Goal: Information Seeking & Learning: Learn about a topic

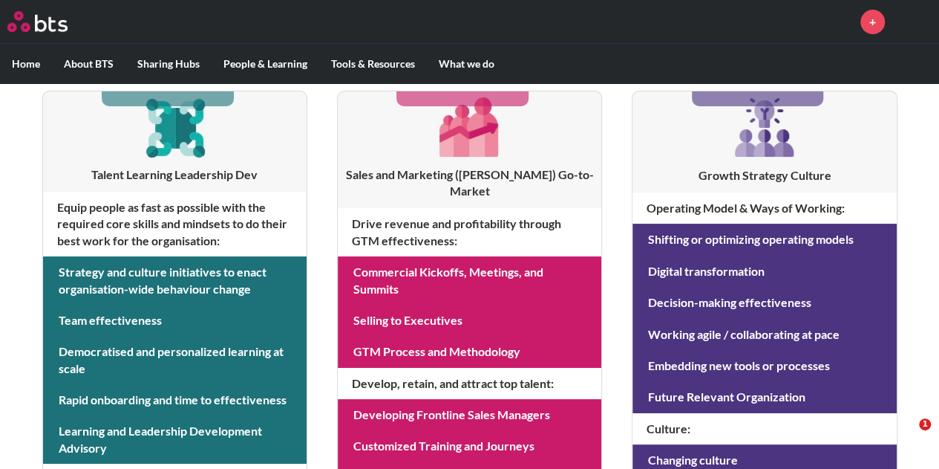
scroll to position [279, 0]
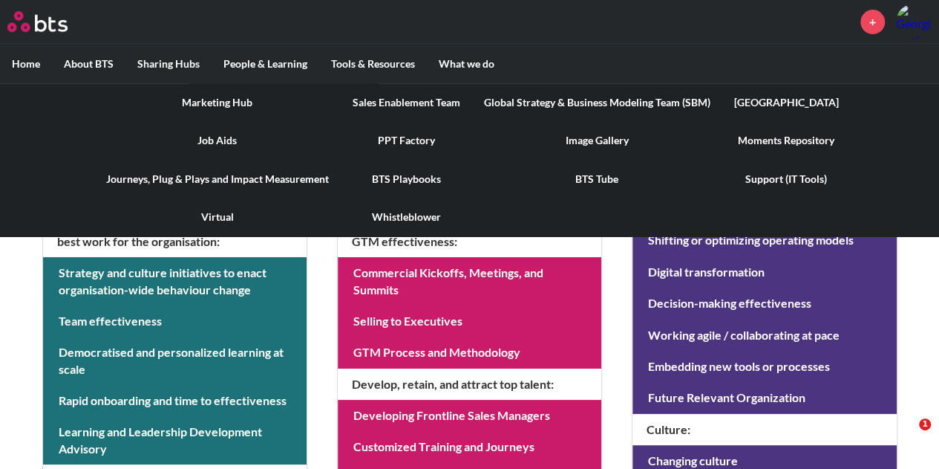
click at [238, 103] on link "Marketing Hub" at bounding box center [217, 102] width 247 height 39
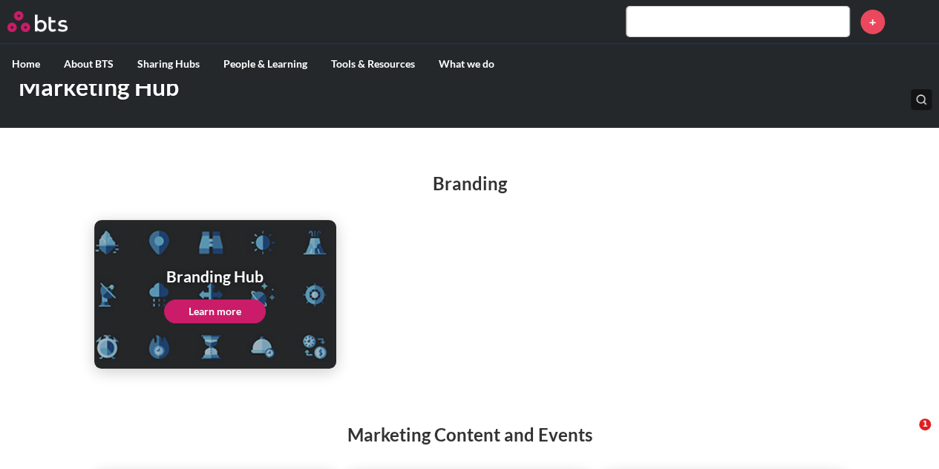
scroll to position [267, 0]
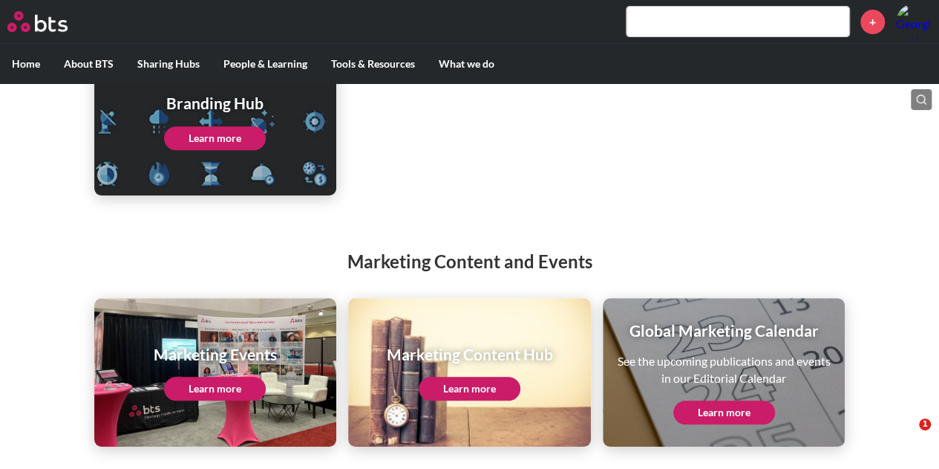
click at [218, 132] on link "Learn more" at bounding box center [215, 138] width 102 height 24
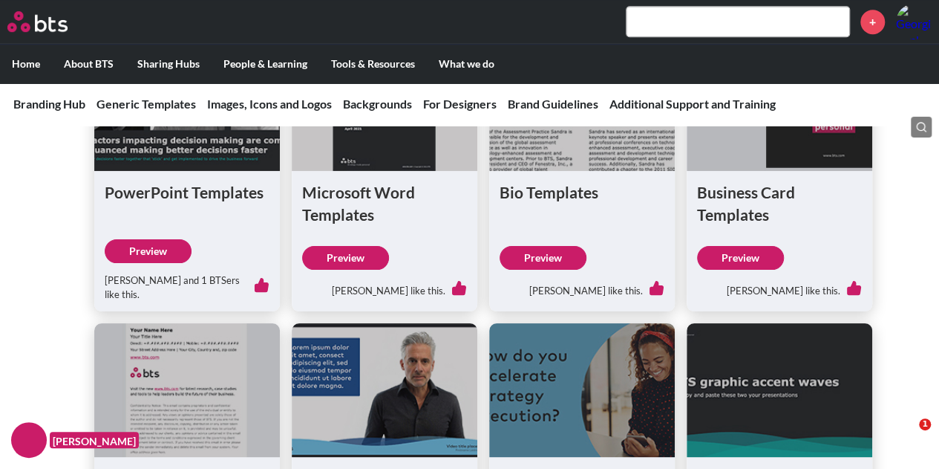
scroll to position [422, 0]
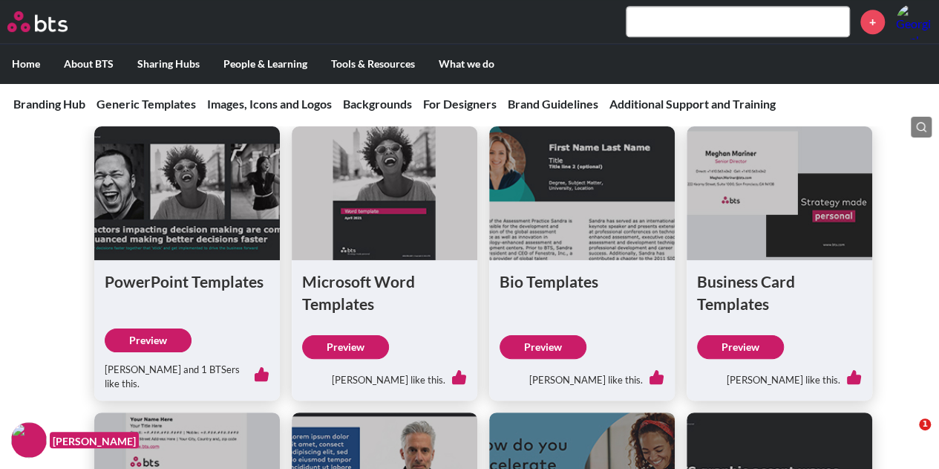
drag, startPoint x: 289, startPoint y: 336, endPoint x: 65, endPoint y: 290, distance: 228.9
click at [65, 290] on div "PowerPoint Templates Preview [PERSON_NAME] and 1 BTSers like this. Microsoft Wo…" at bounding box center [469, 412] width 939 height 679
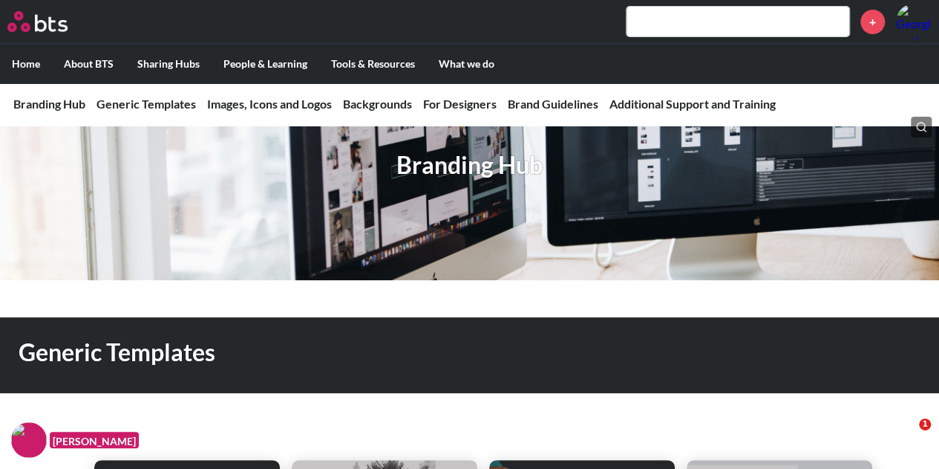
scroll to position [0, 0]
